Goal: Check status: Check status

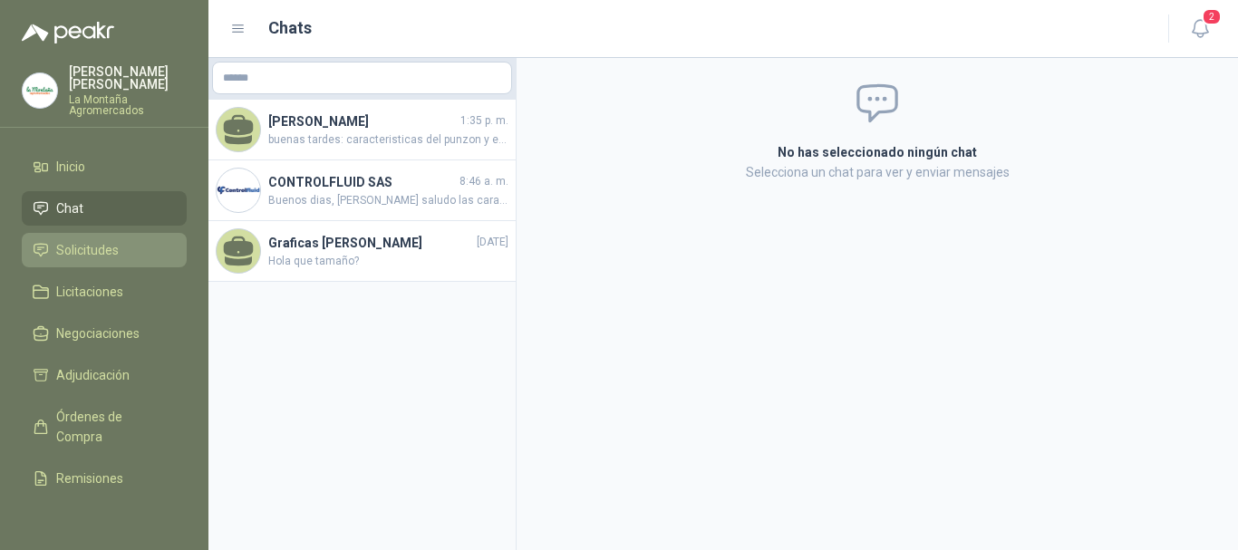
click at [72, 257] on span "Solicitudes" at bounding box center [87, 250] width 63 height 20
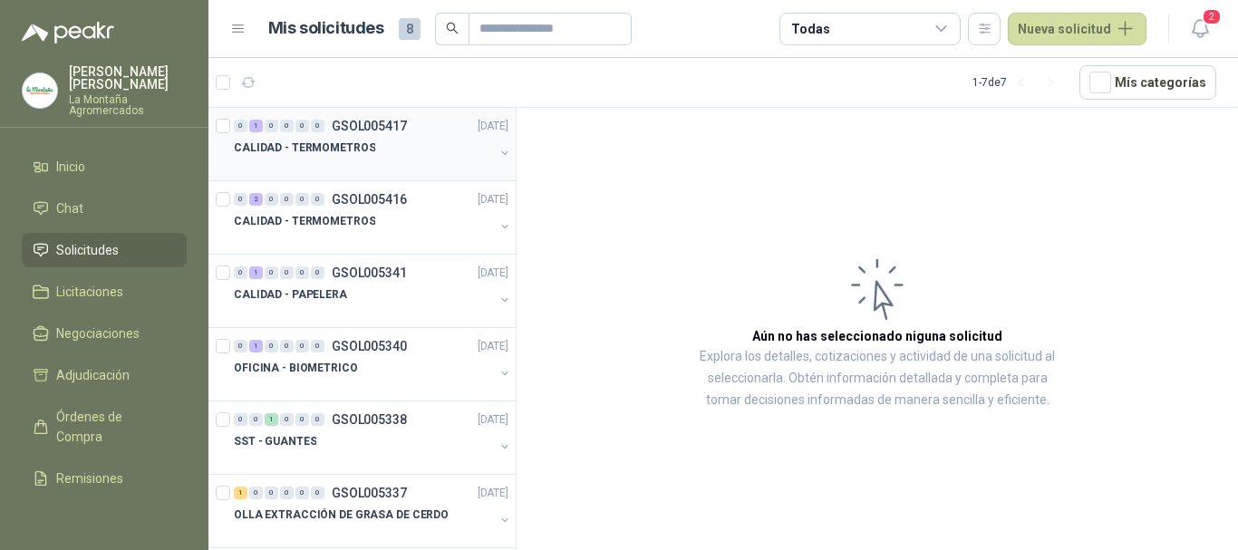
click at [323, 169] on div at bounding box center [364, 166] width 260 height 14
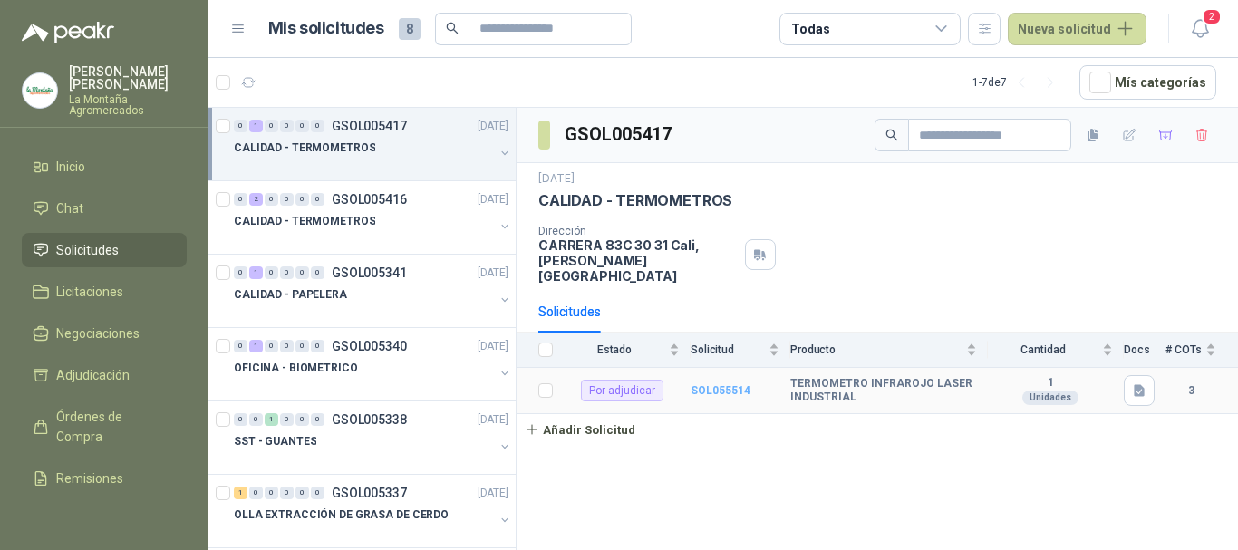
click at [720, 384] on b "SOL055514" at bounding box center [720, 390] width 60 height 13
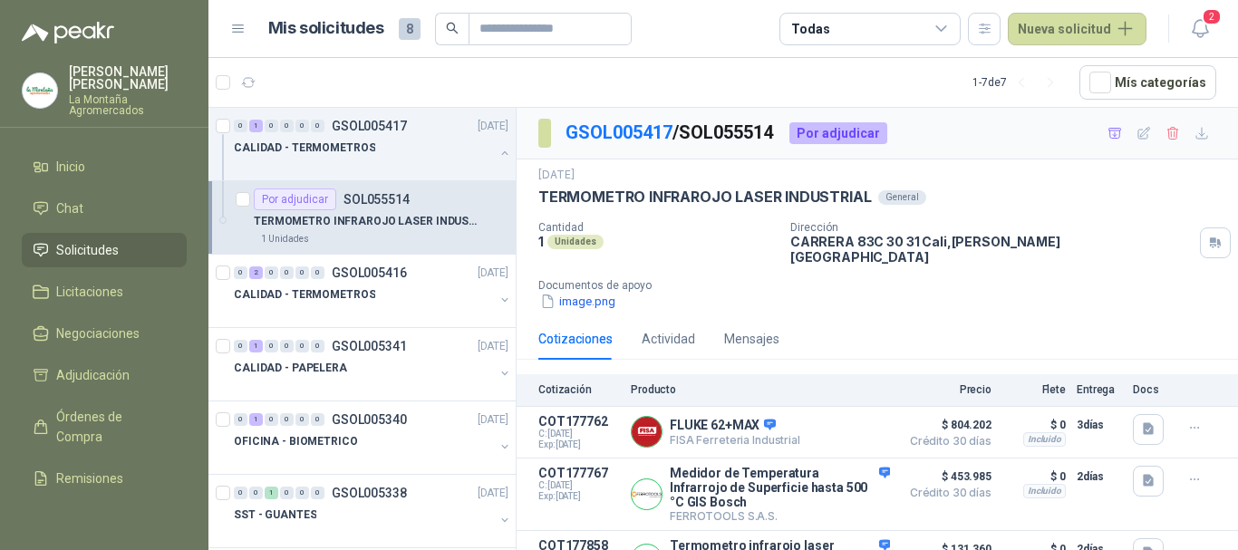
scroll to position [25, 0]
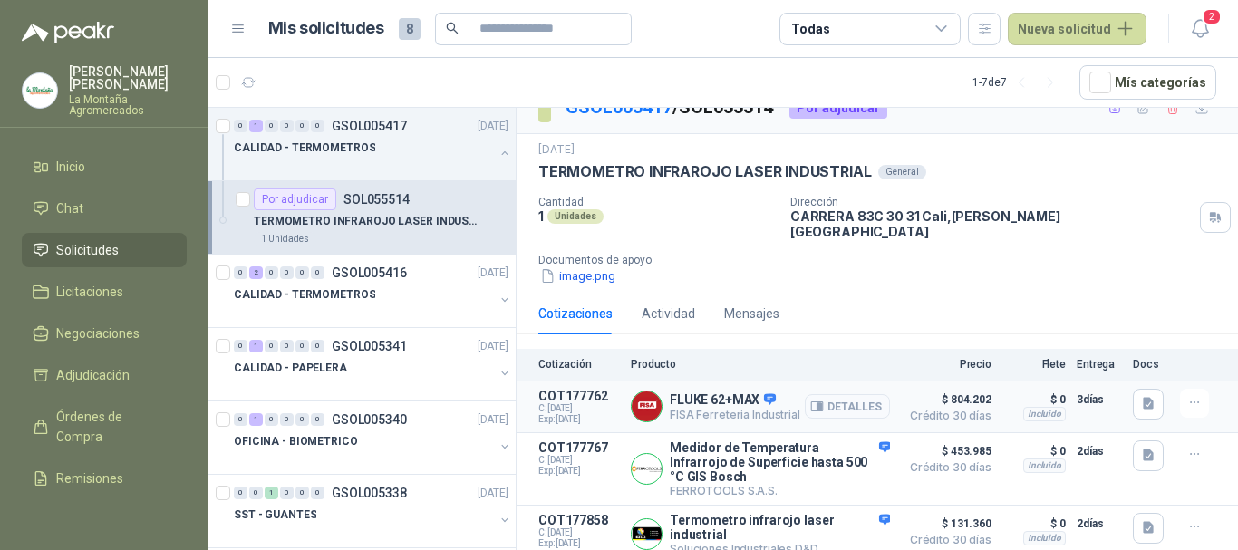
drag, startPoint x: 806, startPoint y: 391, endPoint x: 820, endPoint y: 391, distance: 13.6
click at [817, 403] on icon "button" at bounding box center [819, 406] width 5 height 7
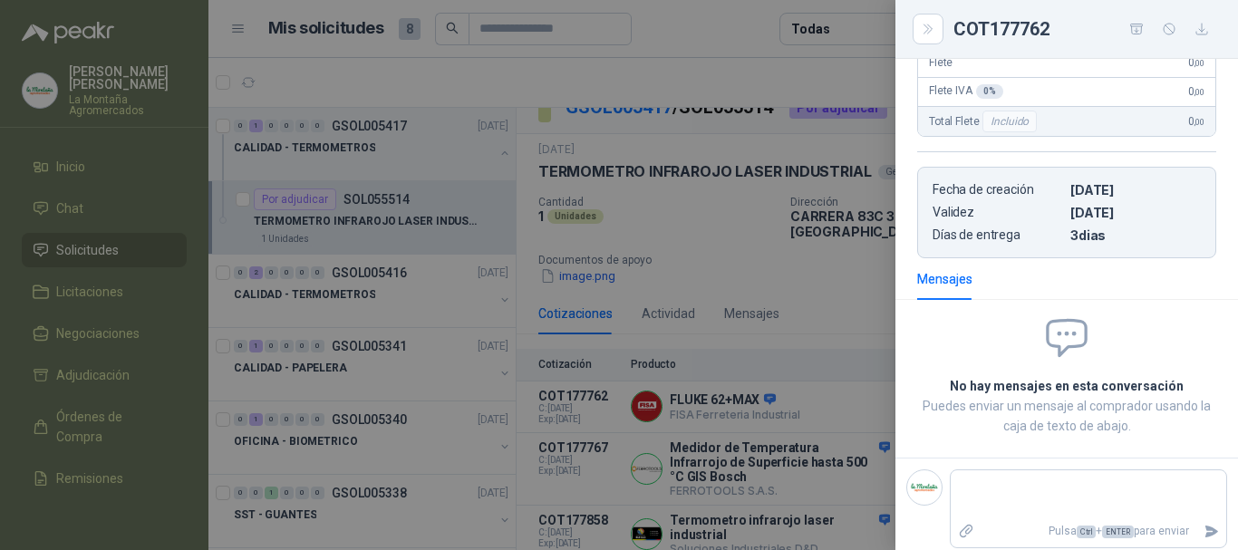
scroll to position [0, 0]
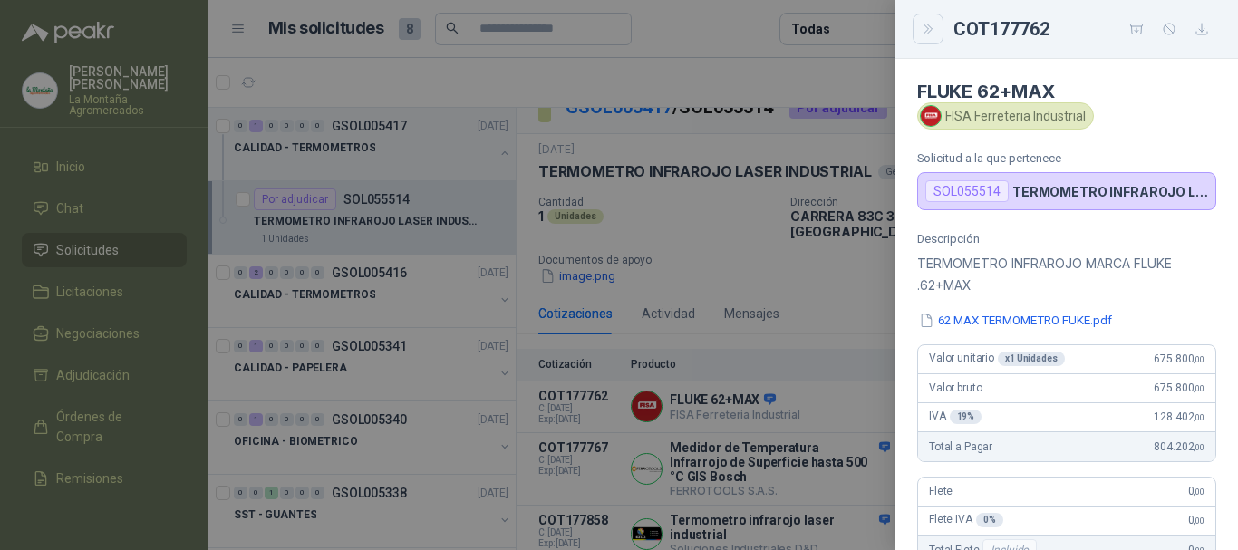
click at [927, 27] on icon "Close" at bounding box center [927, 28] width 8 height 9
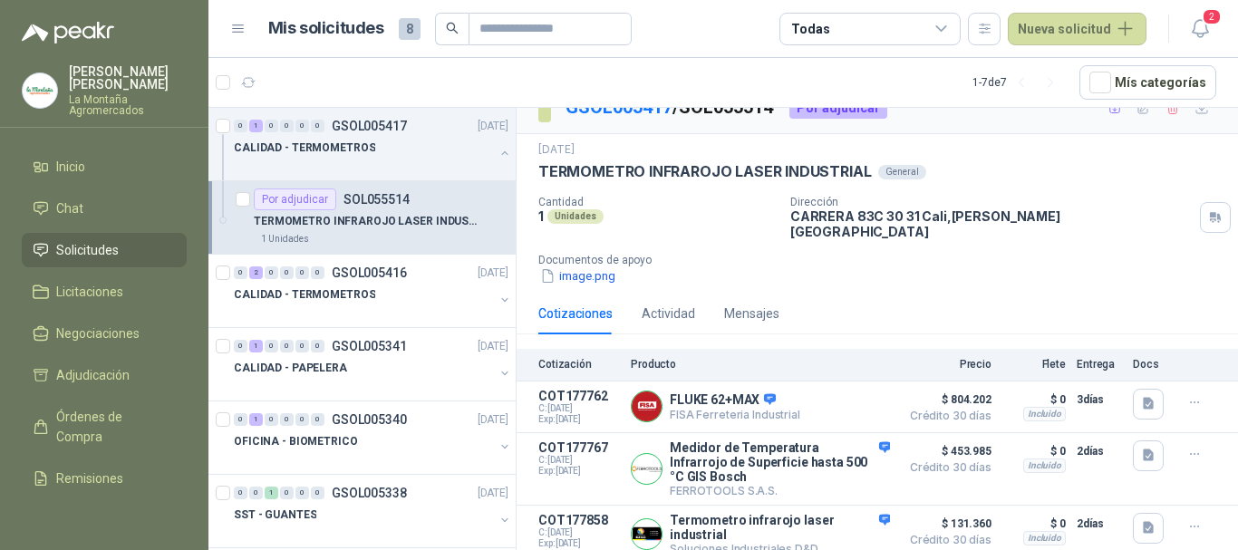
click at [1127, 266] on div "image.png" at bounding box center [884, 275] width 692 height 19
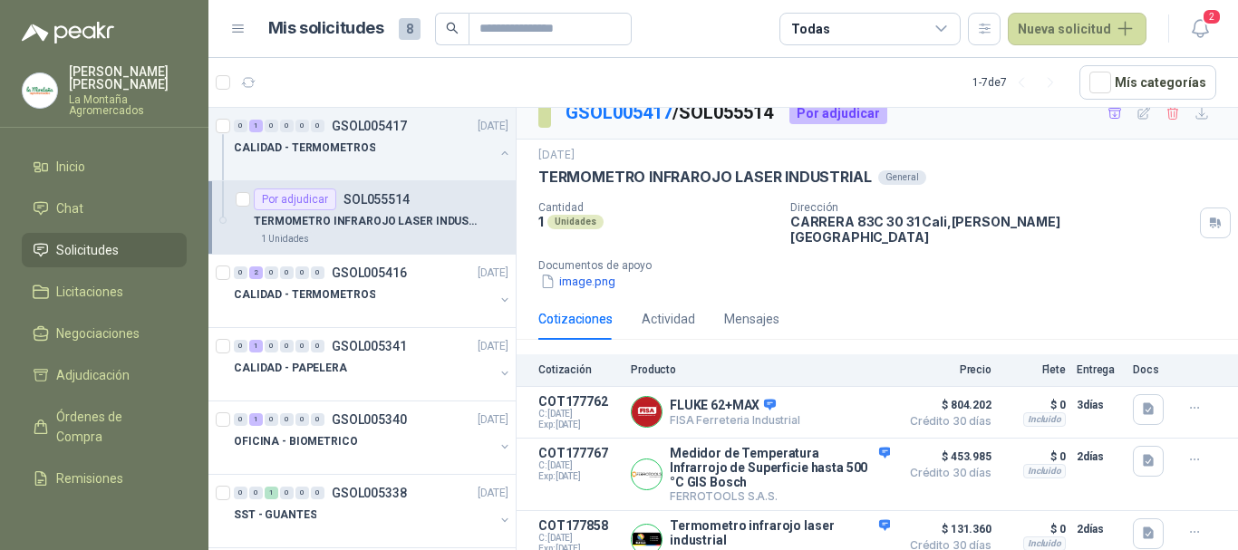
scroll to position [25, 0]
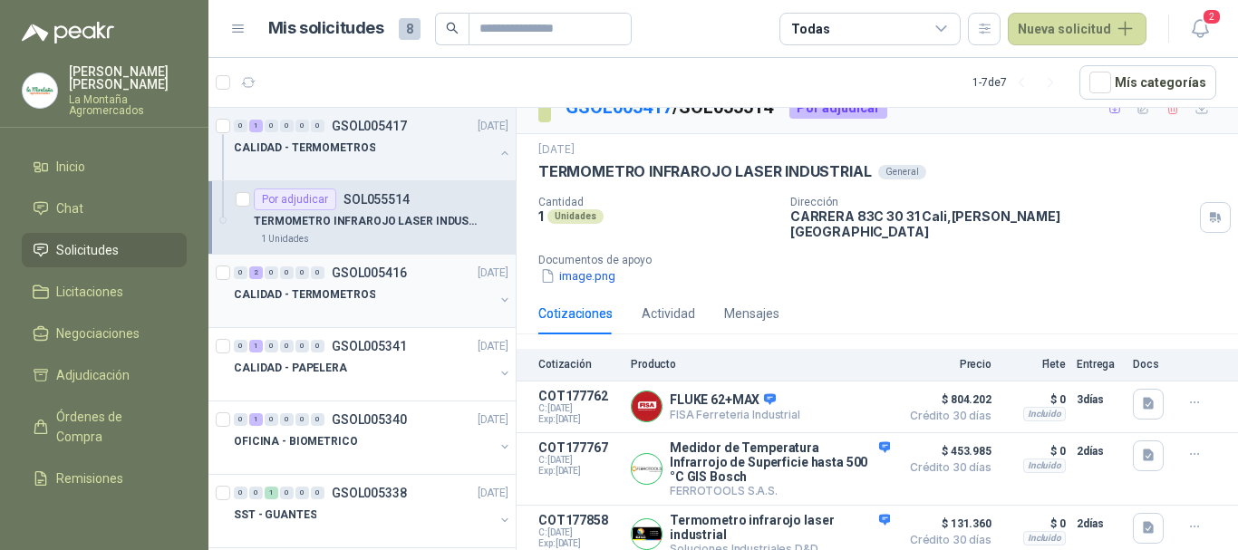
click at [381, 283] on div "0 2 0 0 0 0 GSOL005416 [DATE]" at bounding box center [373, 273] width 278 height 22
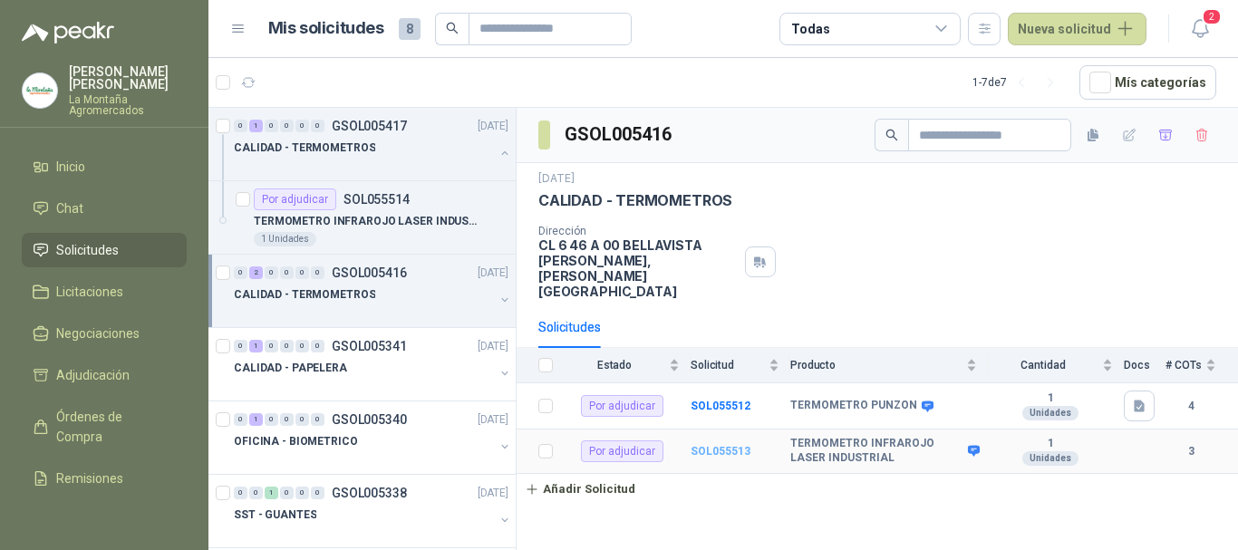
click at [715, 445] on b "SOL055513" at bounding box center [720, 451] width 60 height 13
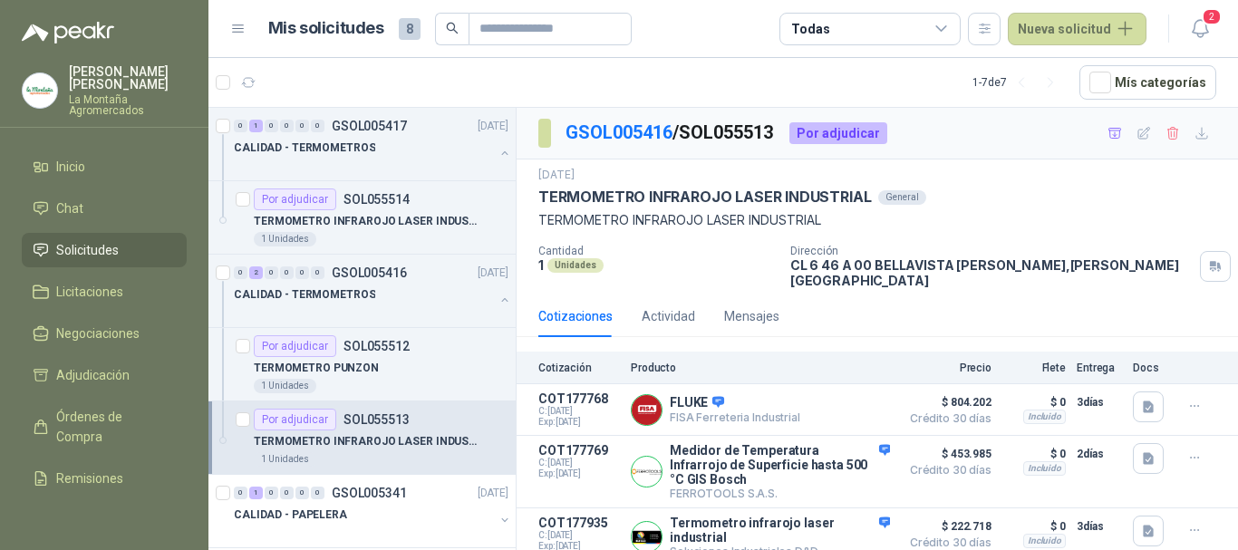
scroll to position [3, 0]
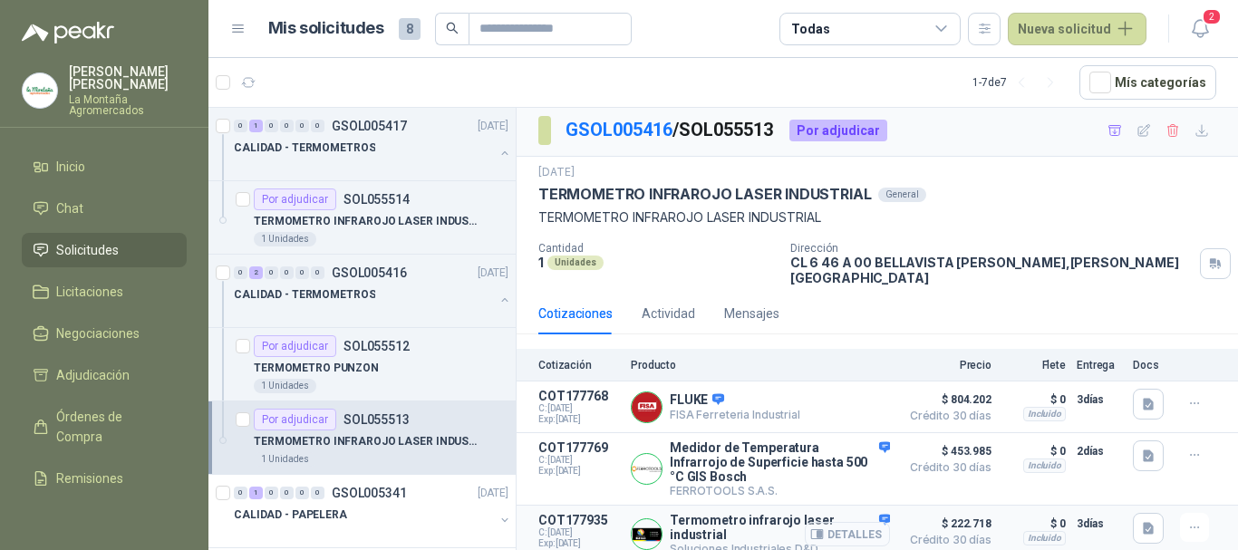
click at [844, 526] on button "Detalles" at bounding box center [847, 534] width 85 height 24
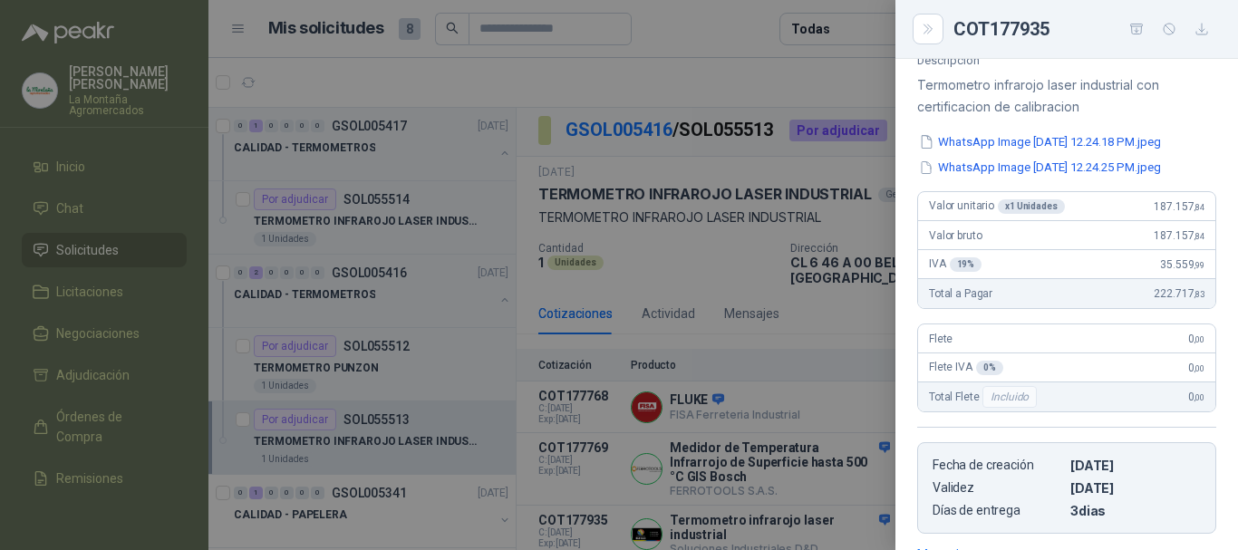
scroll to position [51, 0]
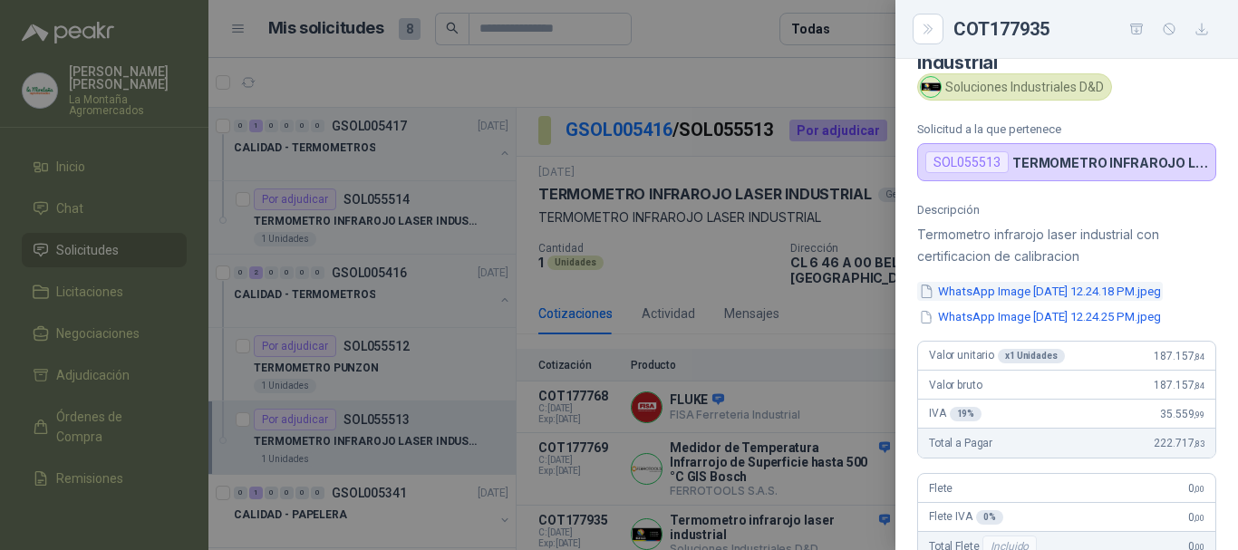
click at [1035, 301] on button "WhatsApp Image [DATE] 12.24.18 PM.jpeg" at bounding box center [1040, 291] width 246 height 19
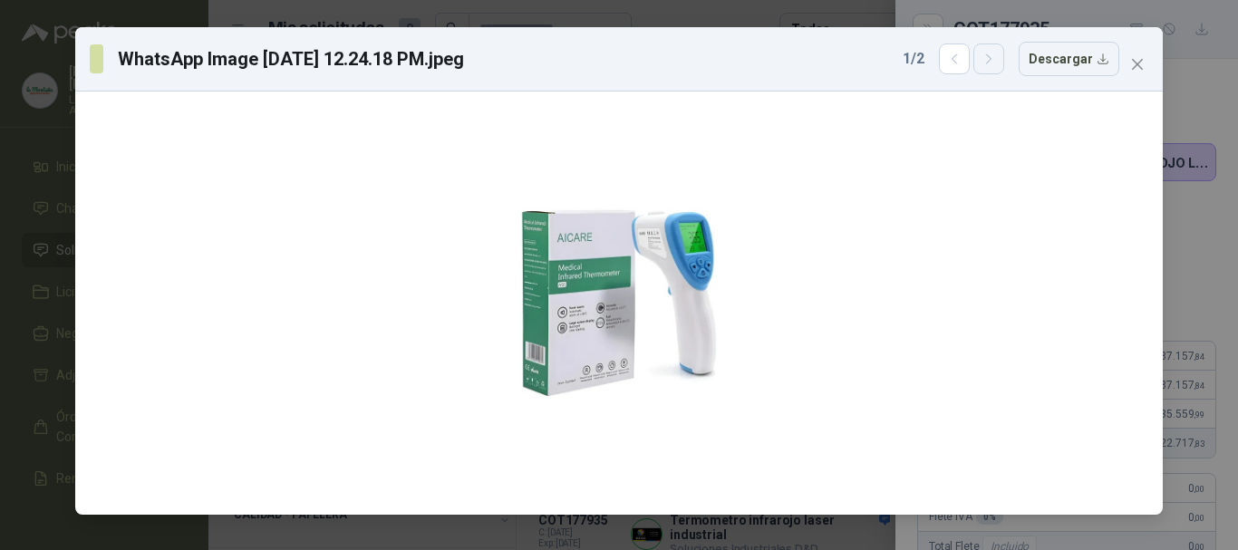
click at [996, 68] on button "button" at bounding box center [988, 58] width 31 height 31
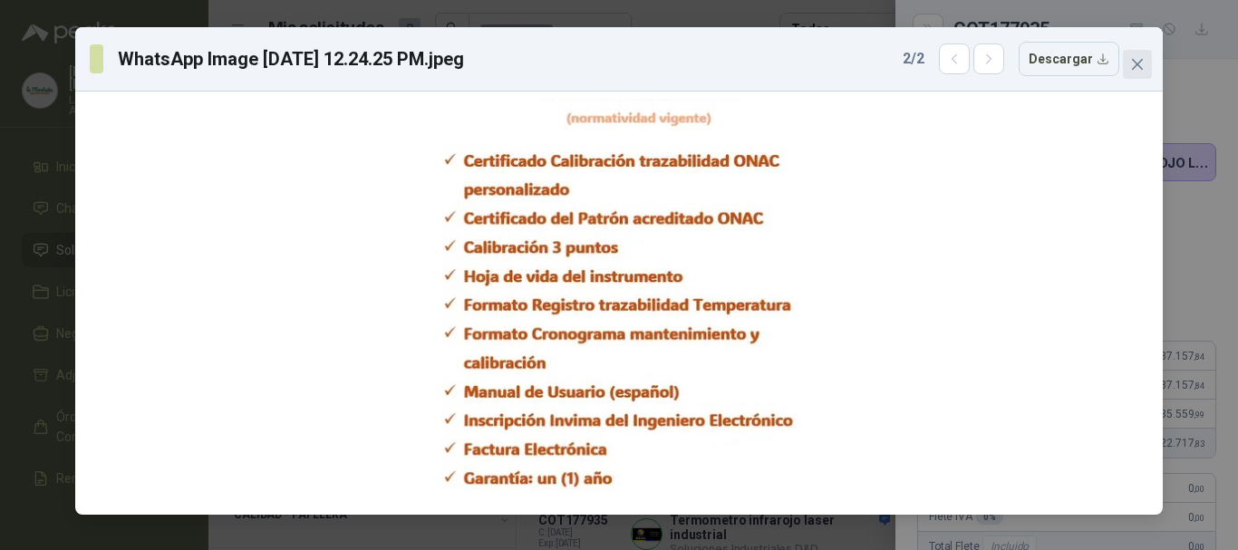
click at [1141, 72] on button "Close" at bounding box center [1137, 64] width 29 height 29
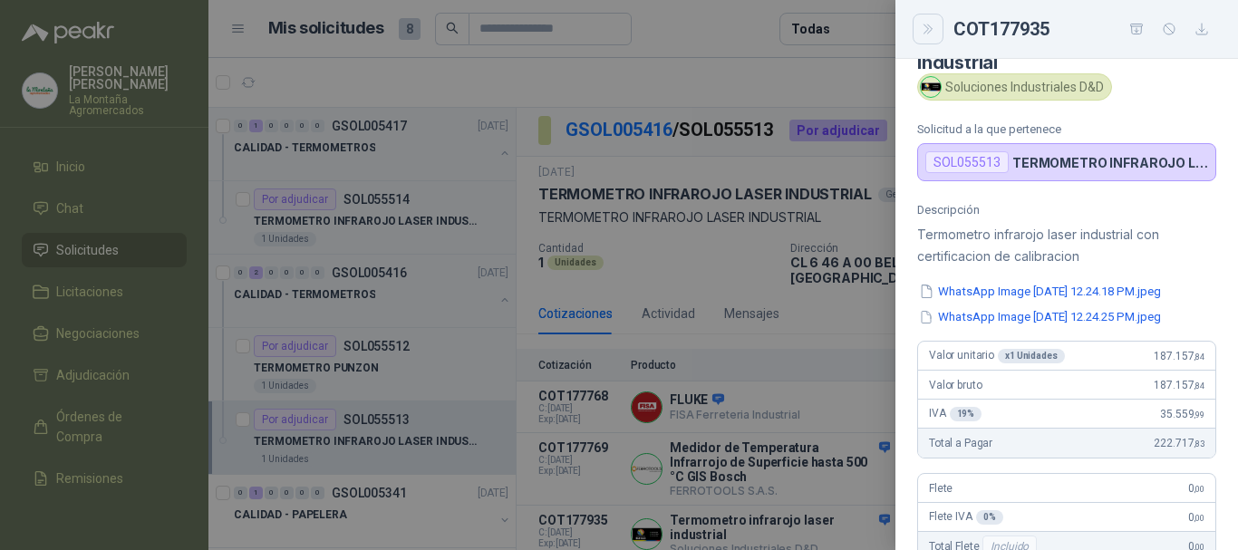
click at [921, 34] on icon "Close" at bounding box center [928, 29] width 15 height 15
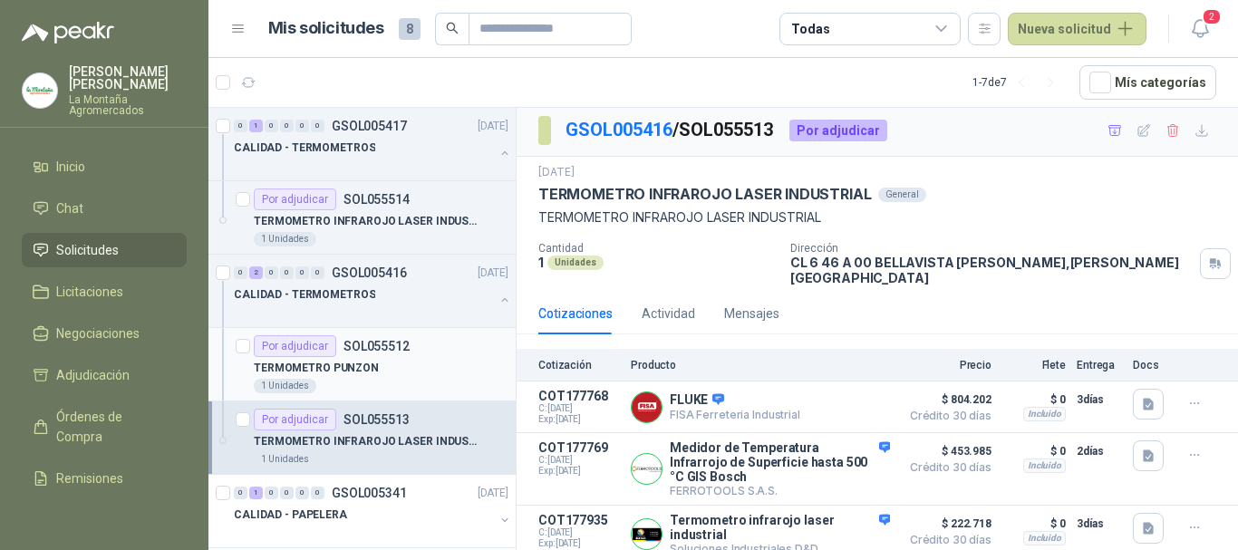
click at [410, 367] on div "TERMOMETRO PUNZON" at bounding box center [381, 368] width 255 height 22
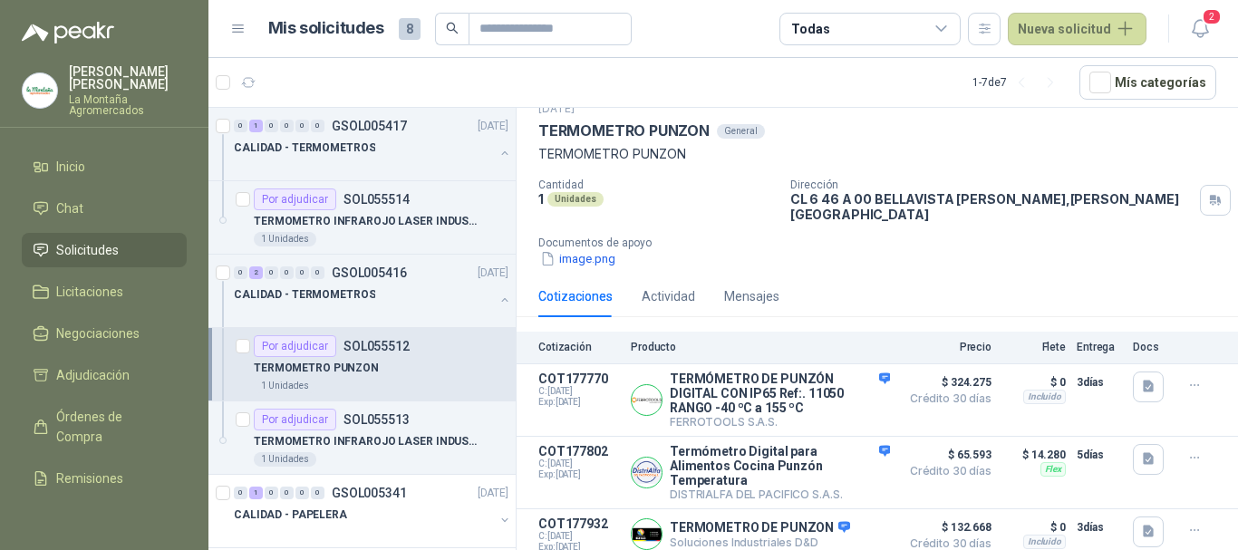
scroll to position [117, 0]
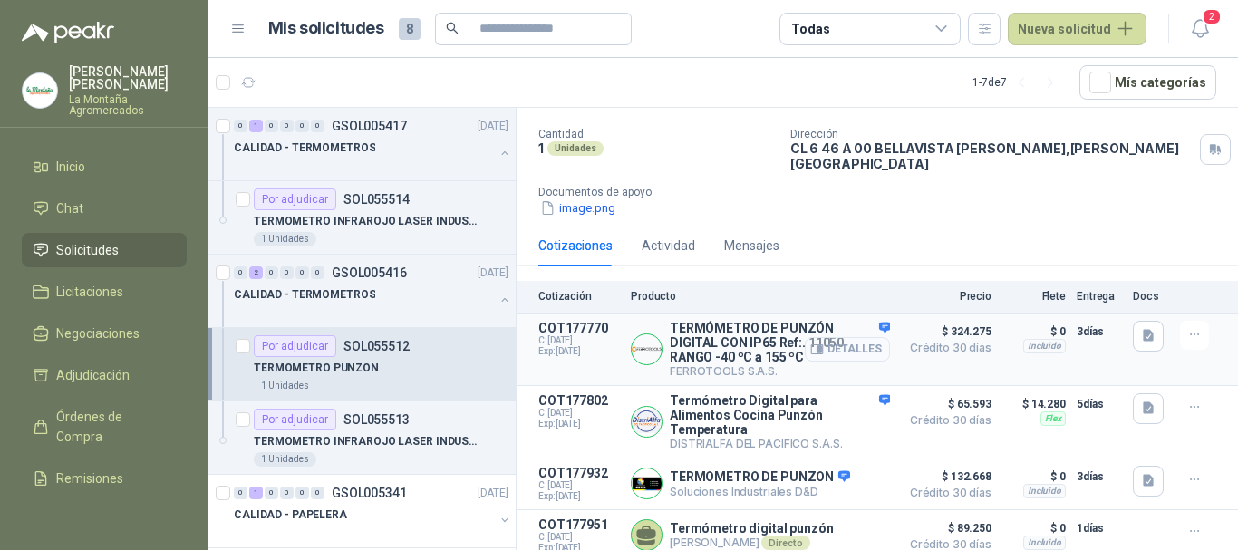
click at [822, 337] on button "Detalles" at bounding box center [847, 349] width 85 height 24
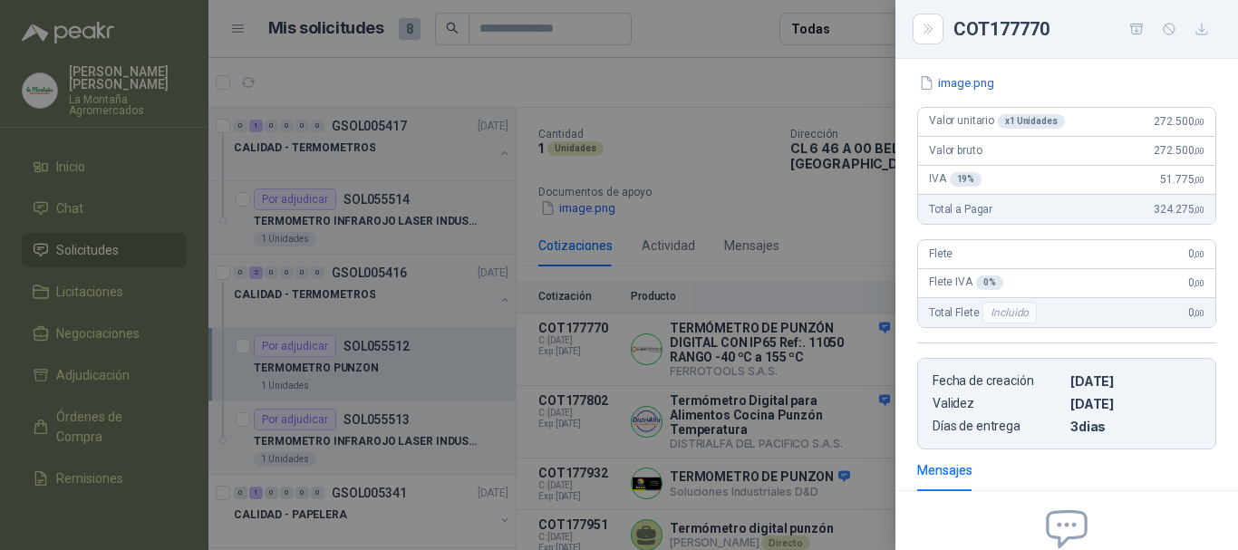
scroll to position [110, 0]
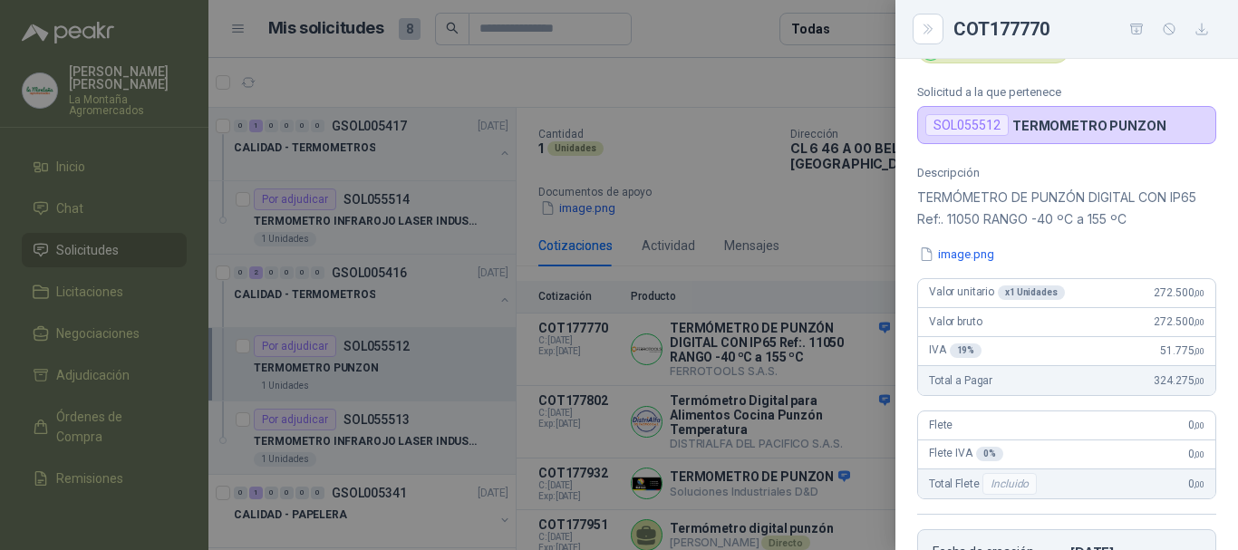
drag, startPoint x: 925, startPoint y: 29, endPoint x: 906, endPoint y: 137, distance: 109.5
click at [926, 30] on icon "Close" at bounding box center [928, 29] width 15 height 15
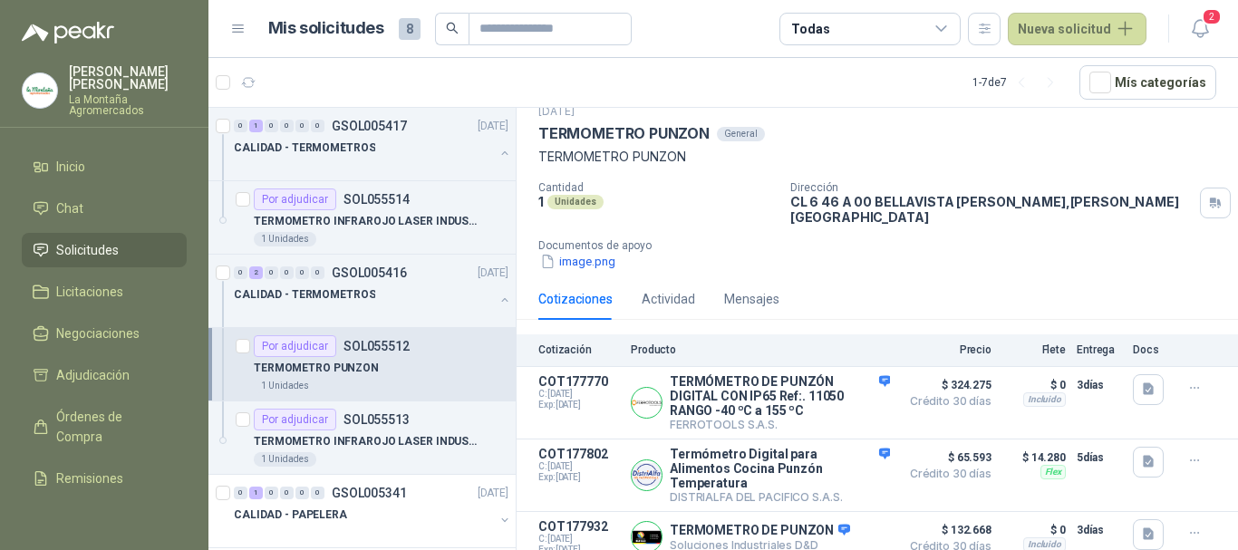
scroll to position [117, 0]
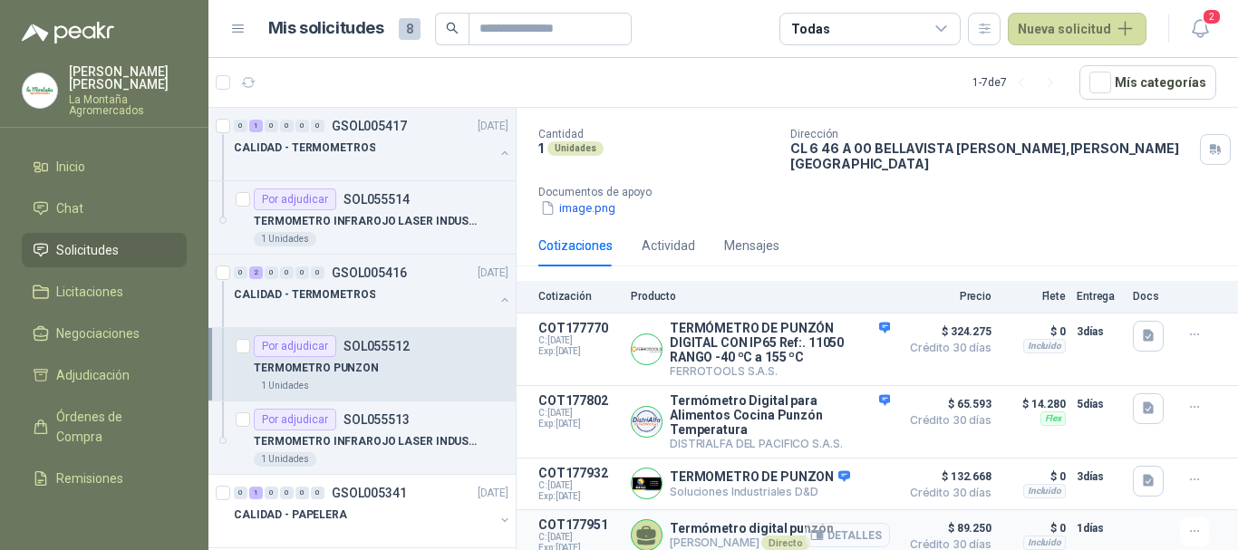
click at [824, 523] on button "Detalles" at bounding box center [847, 535] width 85 height 24
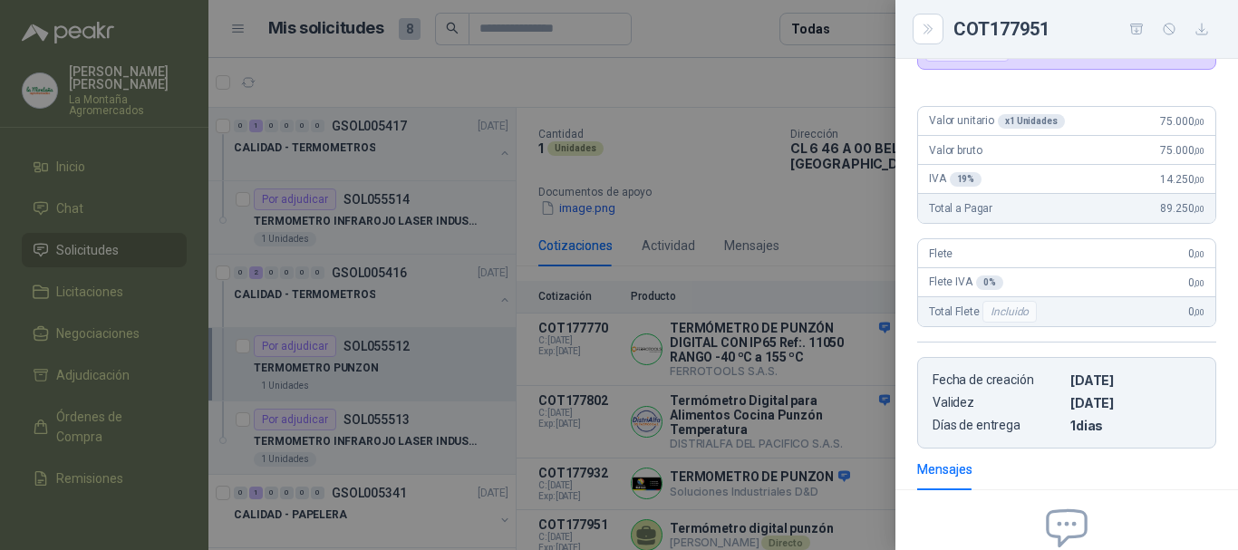
scroll to position [0, 0]
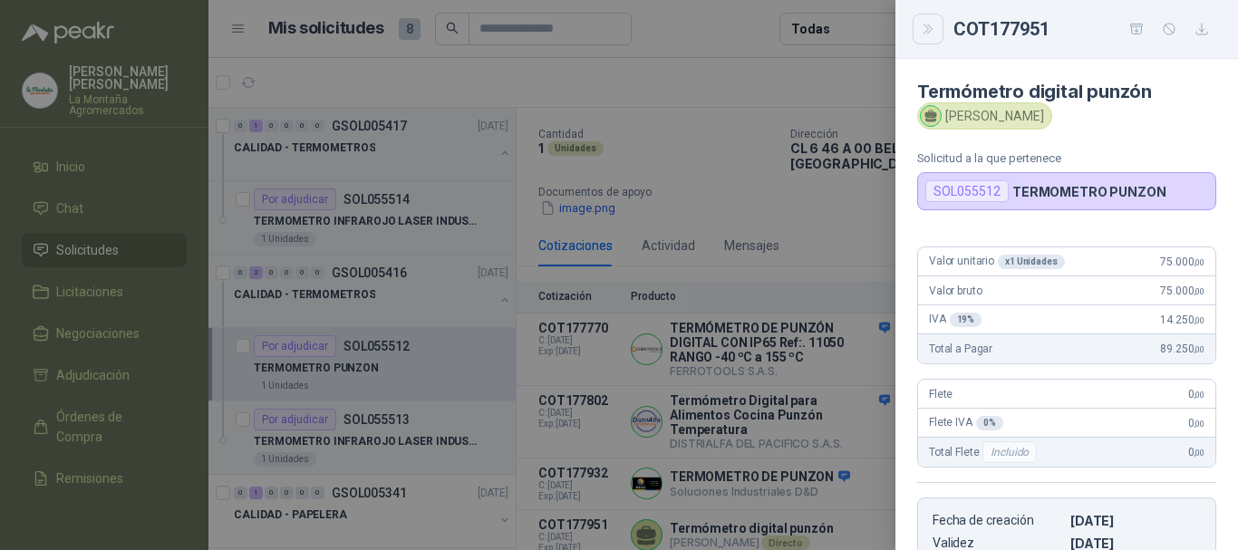
click at [923, 32] on icon "Close" at bounding box center [928, 29] width 15 height 15
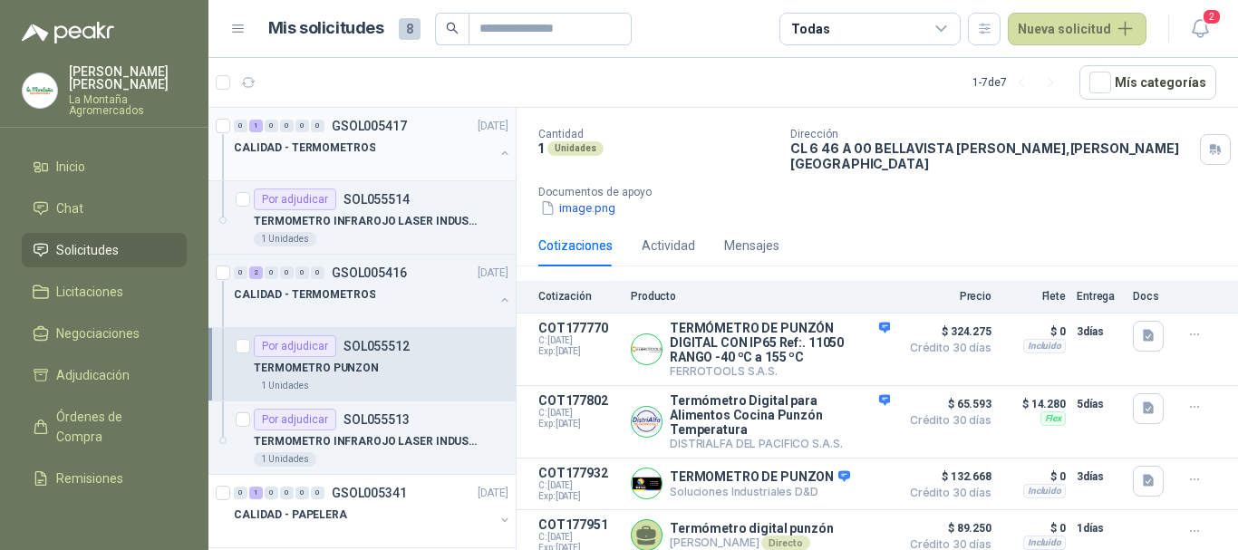
click at [384, 130] on p "GSOL005417" at bounding box center [369, 126] width 75 height 13
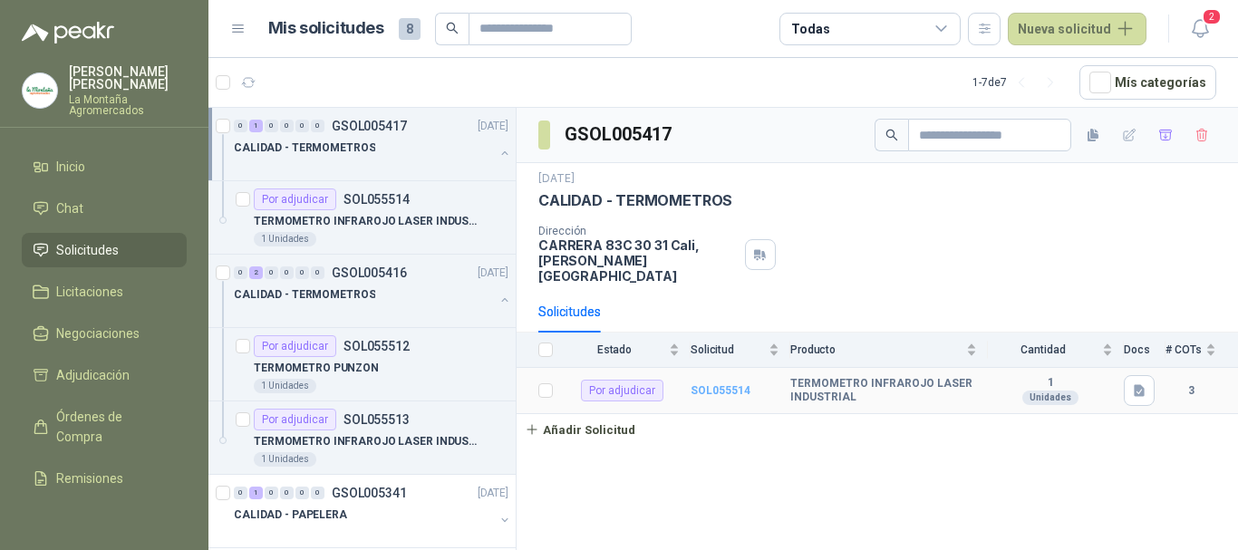
click at [700, 384] on b "SOL055514" at bounding box center [720, 390] width 60 height 13
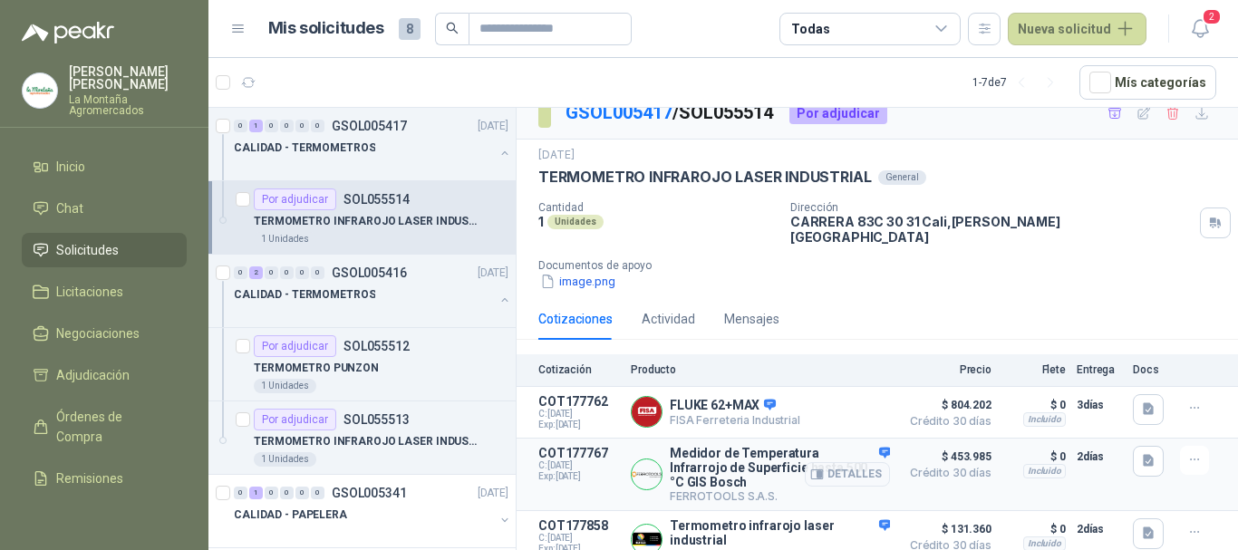
scroll to position [25, 0]
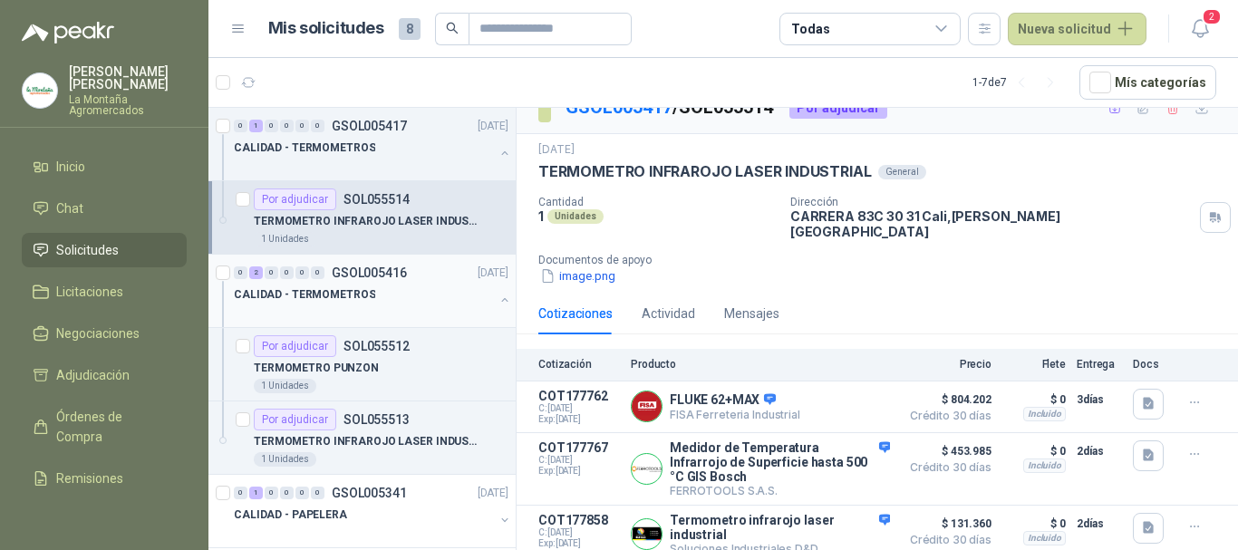
click at [317, 292] on p "CALIDAD - TERMOMETROS" at bounding box center [304, 294] width 141 height 17
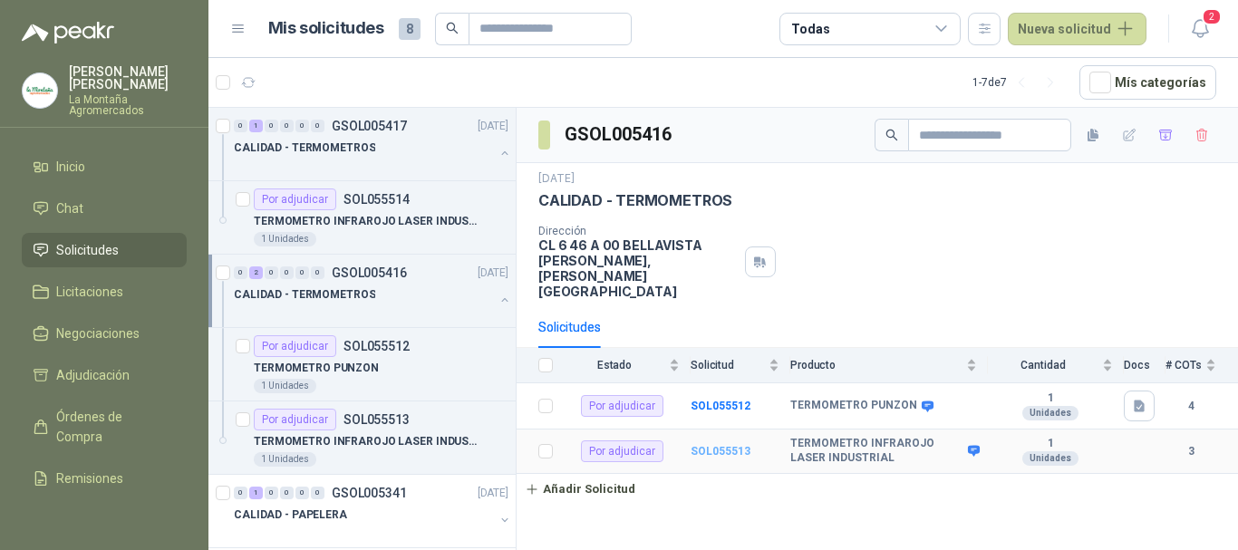
click at [719, 445] on b "SOL055513" at bounding box center [720, 451] width 60 height 13
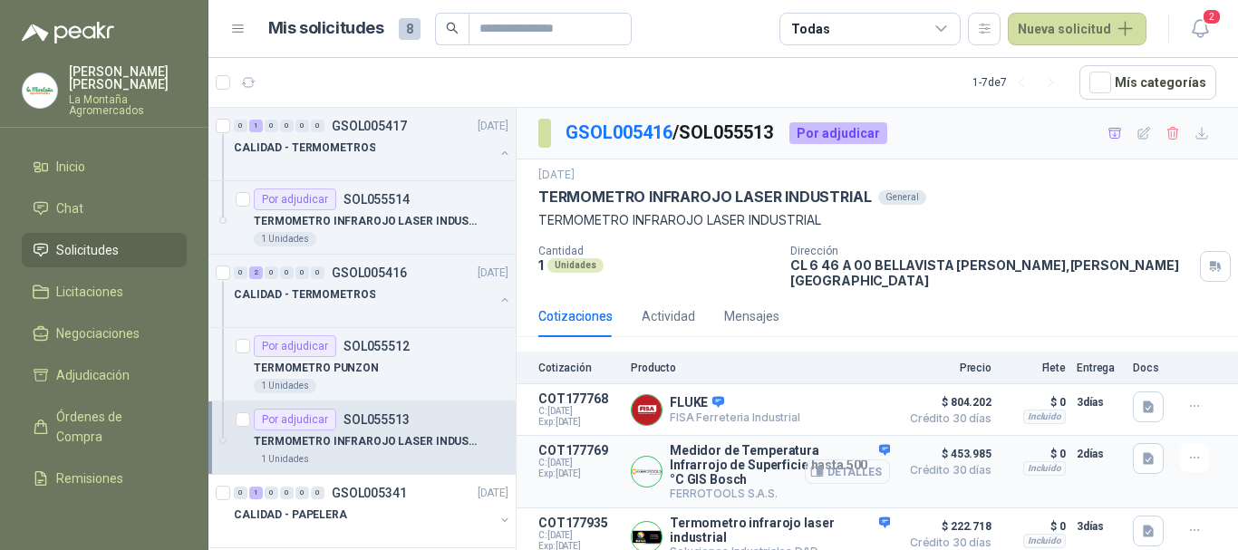
scroll to position [3, 0]
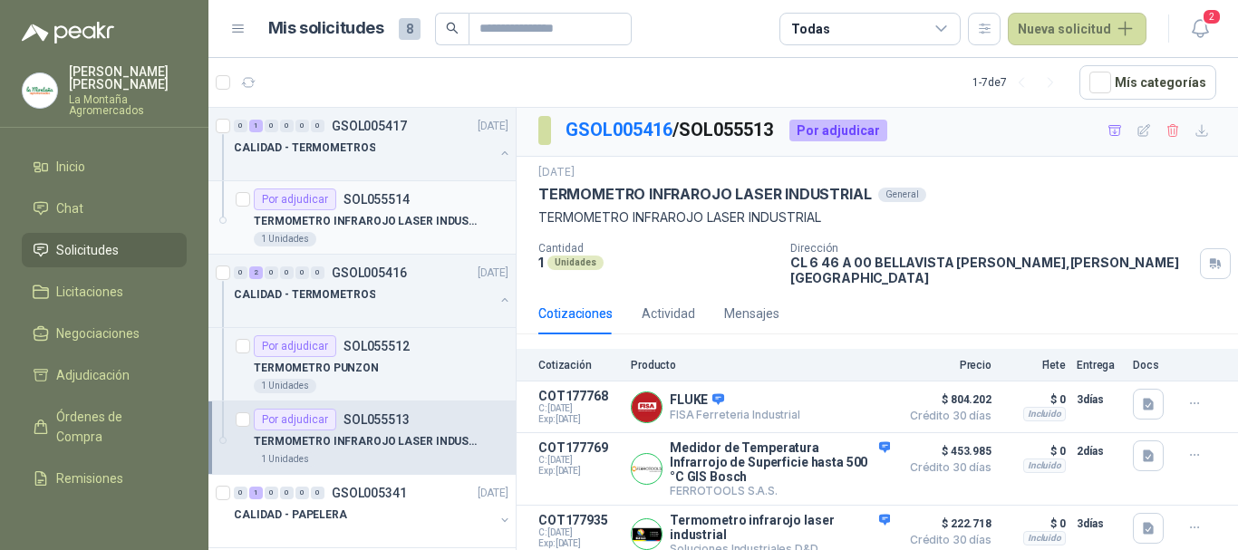
click at [397, 234] on div "1 Unidades" at bounding box center [381, 239] width 255 height 14
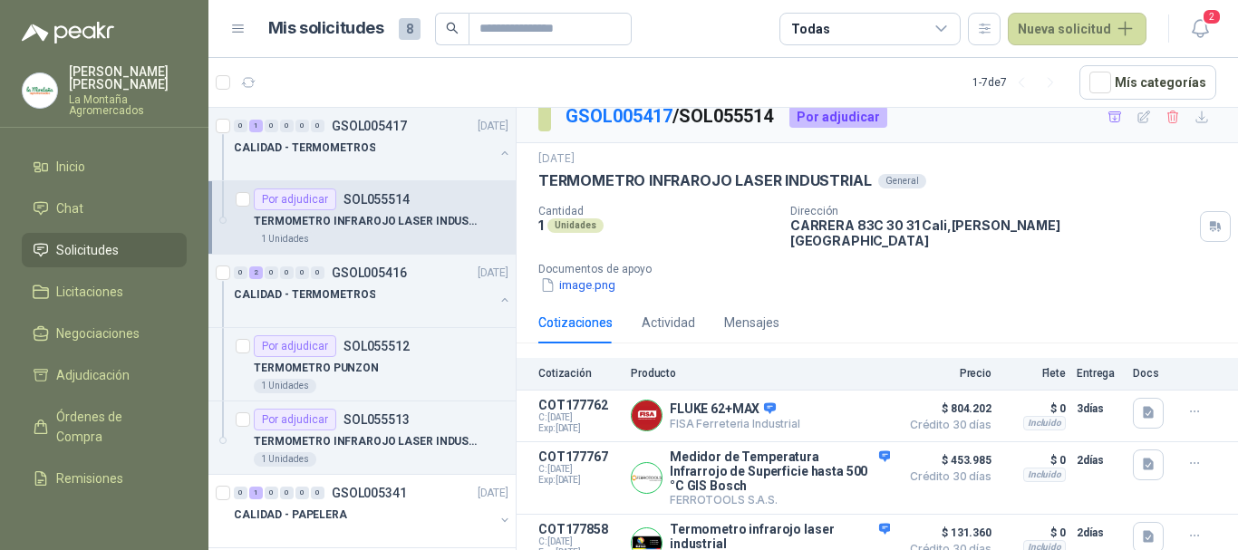
scroll to position [25, 0]
